Goal: Information Seeking & Learning: Learn about a topic

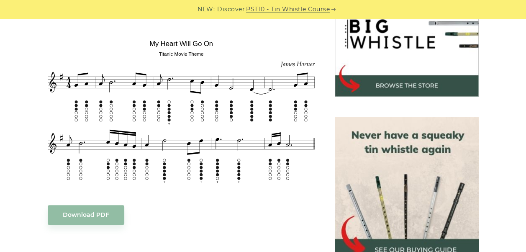
scroll to position [286, 0]
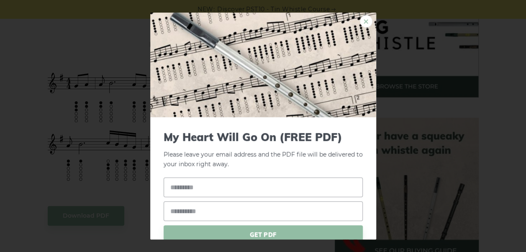
click at [360, 21] on link "×" at bounding box center [366, 21] width 13 height 13
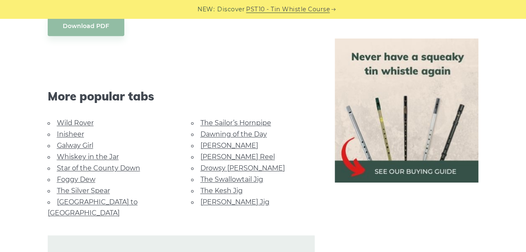
scroll to position [476, 0]
click at [230, 166] on link "Drowsy [PERSON_NAME]" at bounding box center [242, 168] width 84 height 8
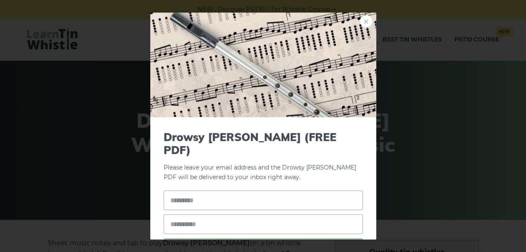
click at [361, 20] on link "×" at bounding box center [366, 21] width 13 height 13
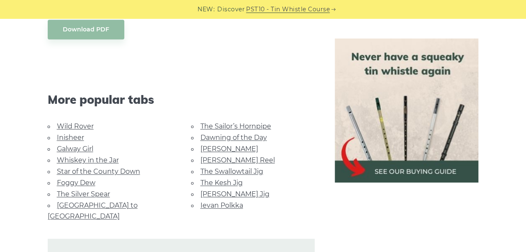
scroll to position [540, 0]
click at [225, 192] on link "[PERSON_NAME] Jig" at bounding box center [234, 195] width 69 height 8
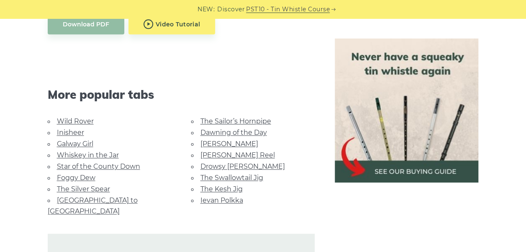
scroll to position [509, 0]
click at [103, 152] on link "Whiskey in the Jar" at bounding box center [88, 155] width 62 height 8
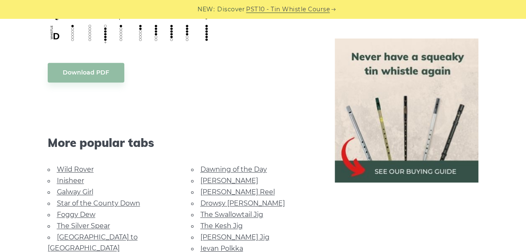
scroll to position [440, 0]
click at [233, 167] on link "Dawning of the Day" at bounding box center [233, 169] width 67 height 8
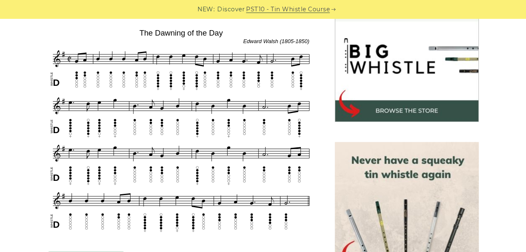
scroll to position [262, 0]
